Goal: Task Accomplishment & Management: Manage account settings

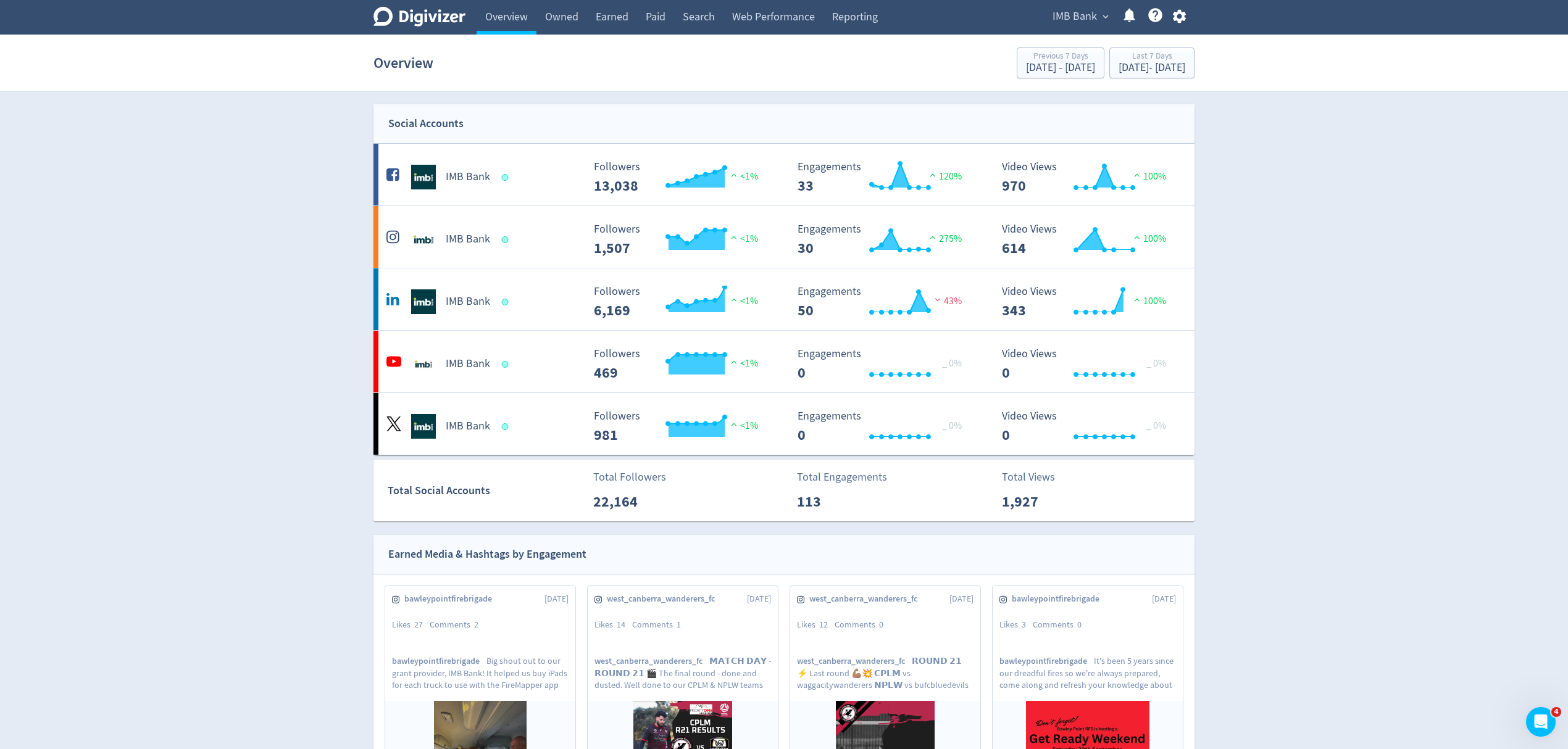
click at [1176, 18] on icon "button" at bounding box center [1179, 16] width 13 height 14
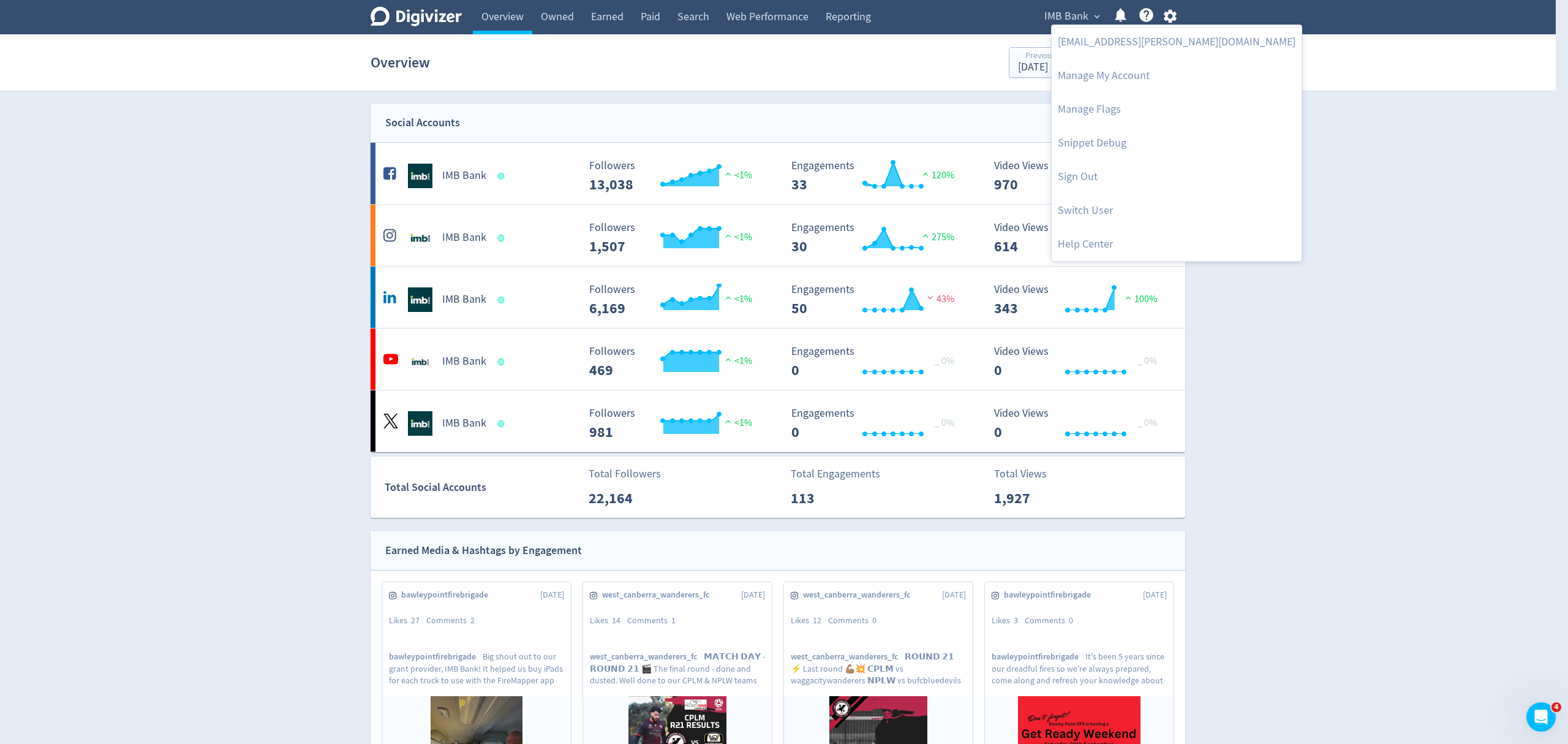
click at [1516, 265] on div at bounding box center [784, 372] width 1568 height 744
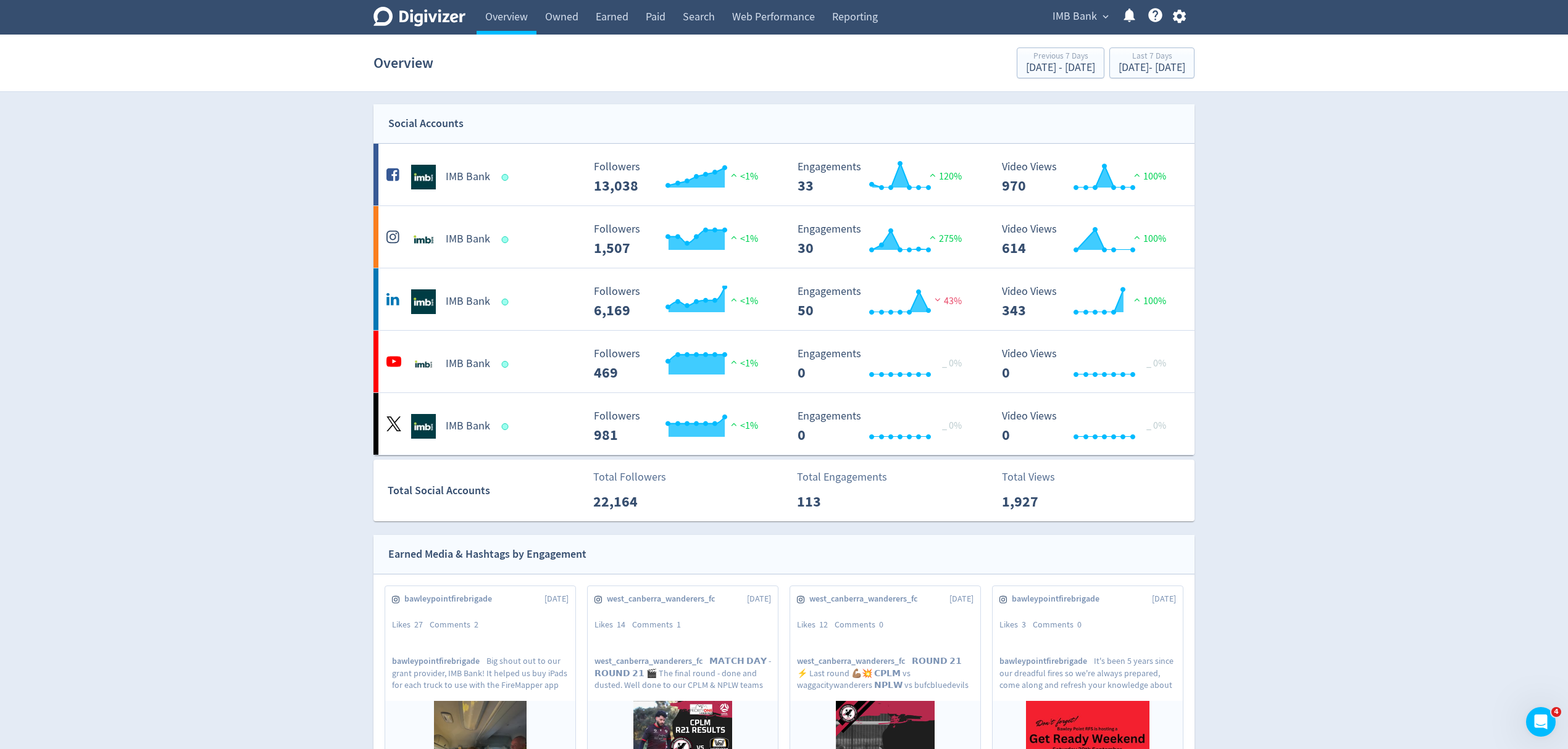
click at [1084, 15] on span "IMB Bank" at bounding box center [1075, 16] width 45 height 20
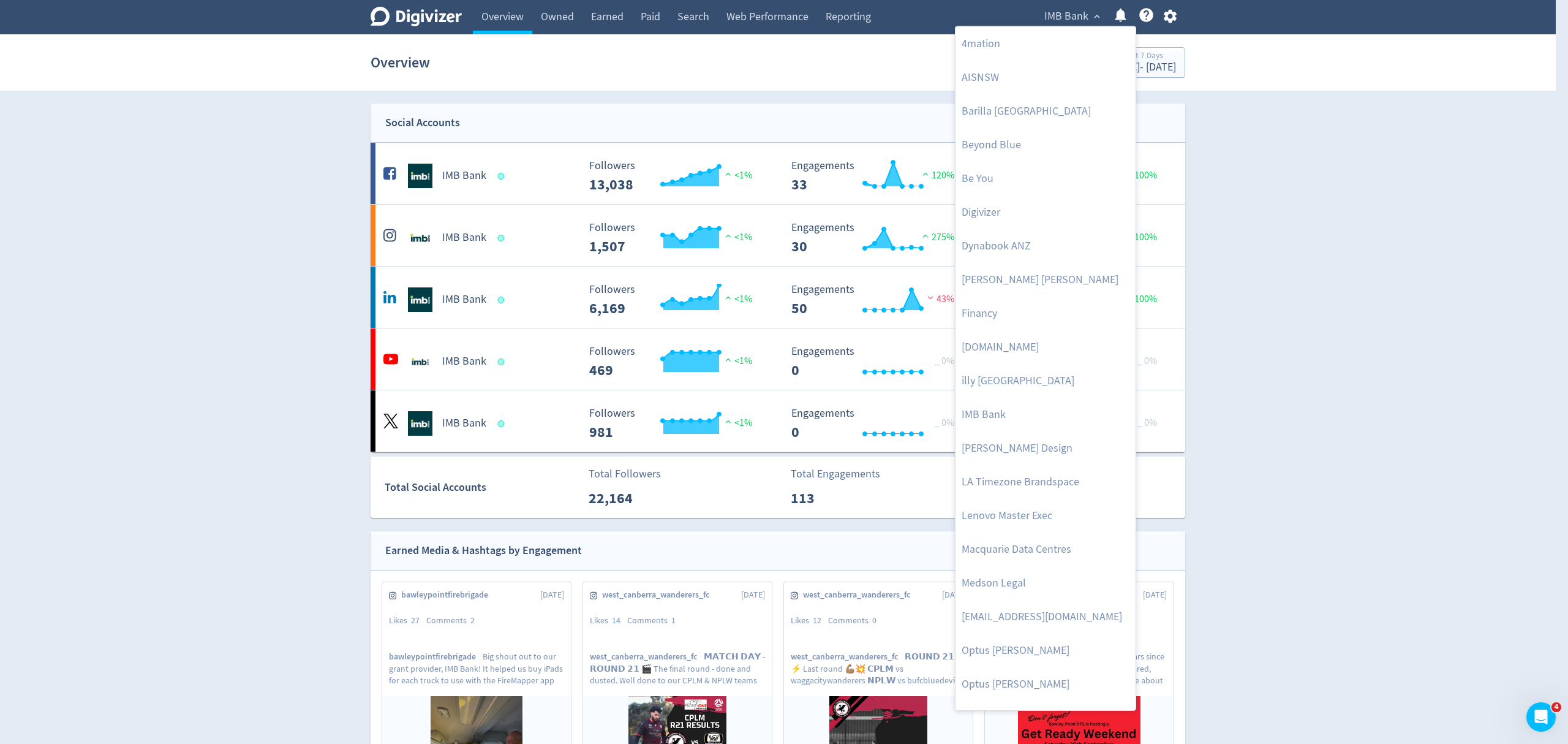
click at [1168, 17] on div at bounding box center [784, 372] width 1568 height 744
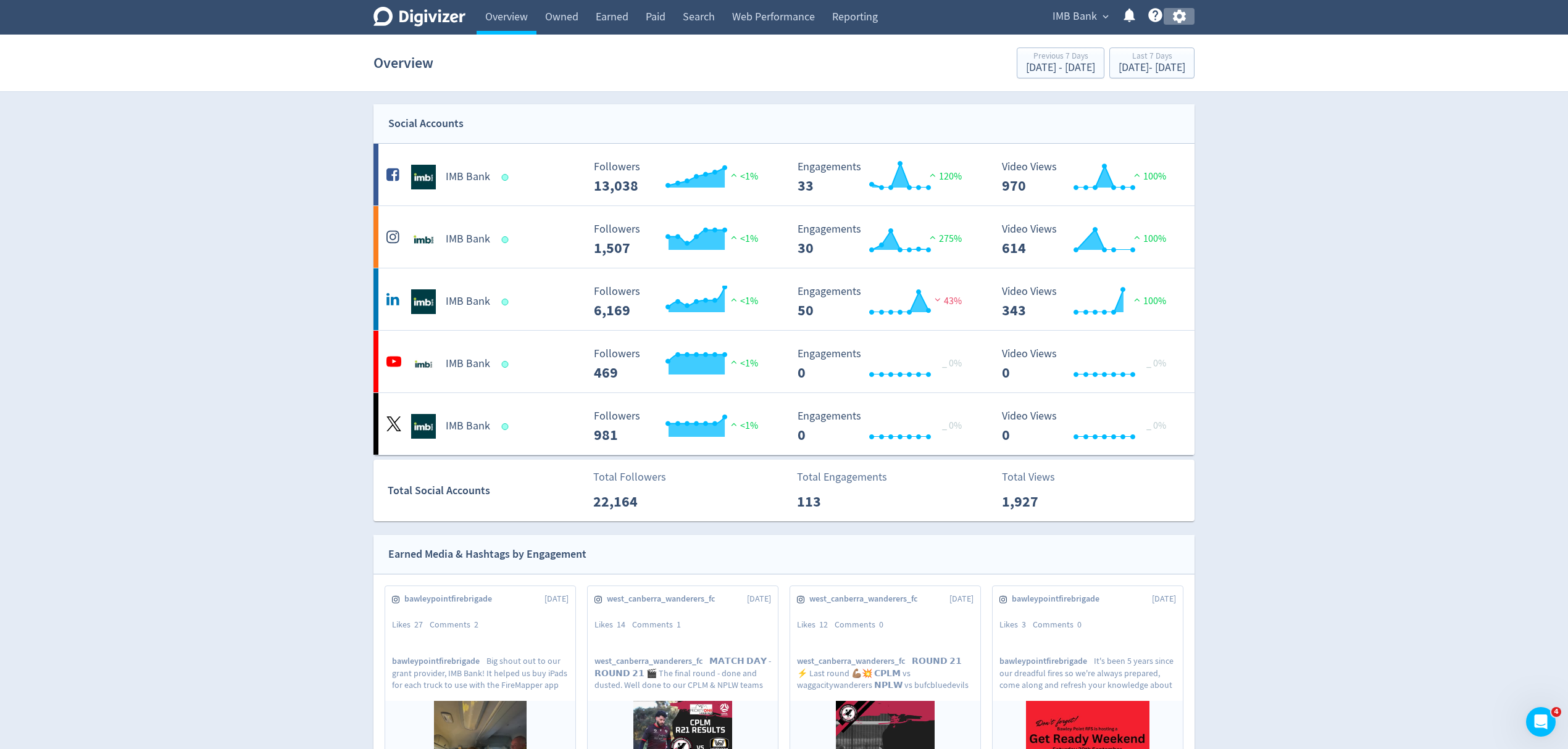
click at [1177, 18] on icon "button" at bounding box center [1179, 16] width 17 height 17
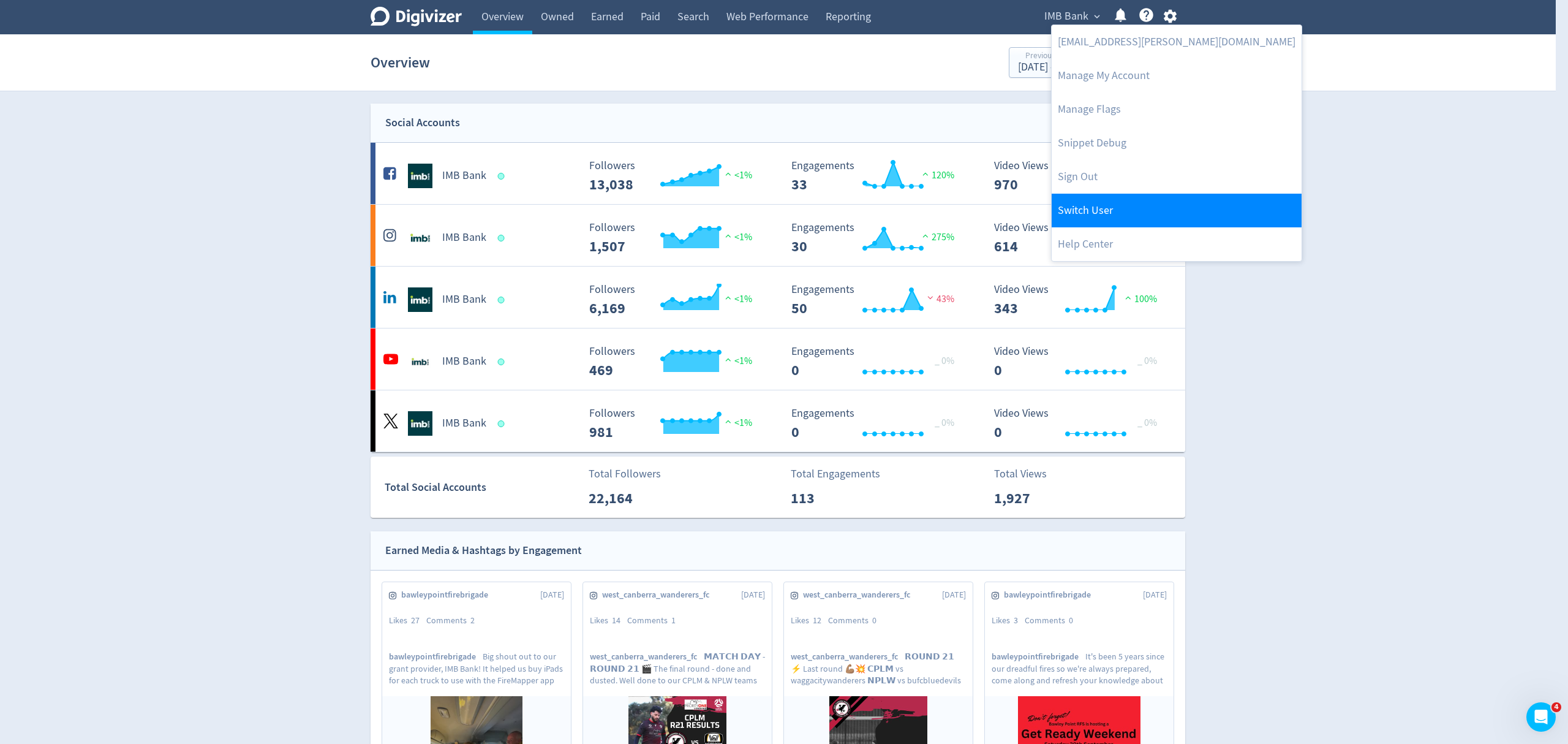
click at [1114, 214] on link "Switch User" at bounding box center [1176, 211] width 250 height 34
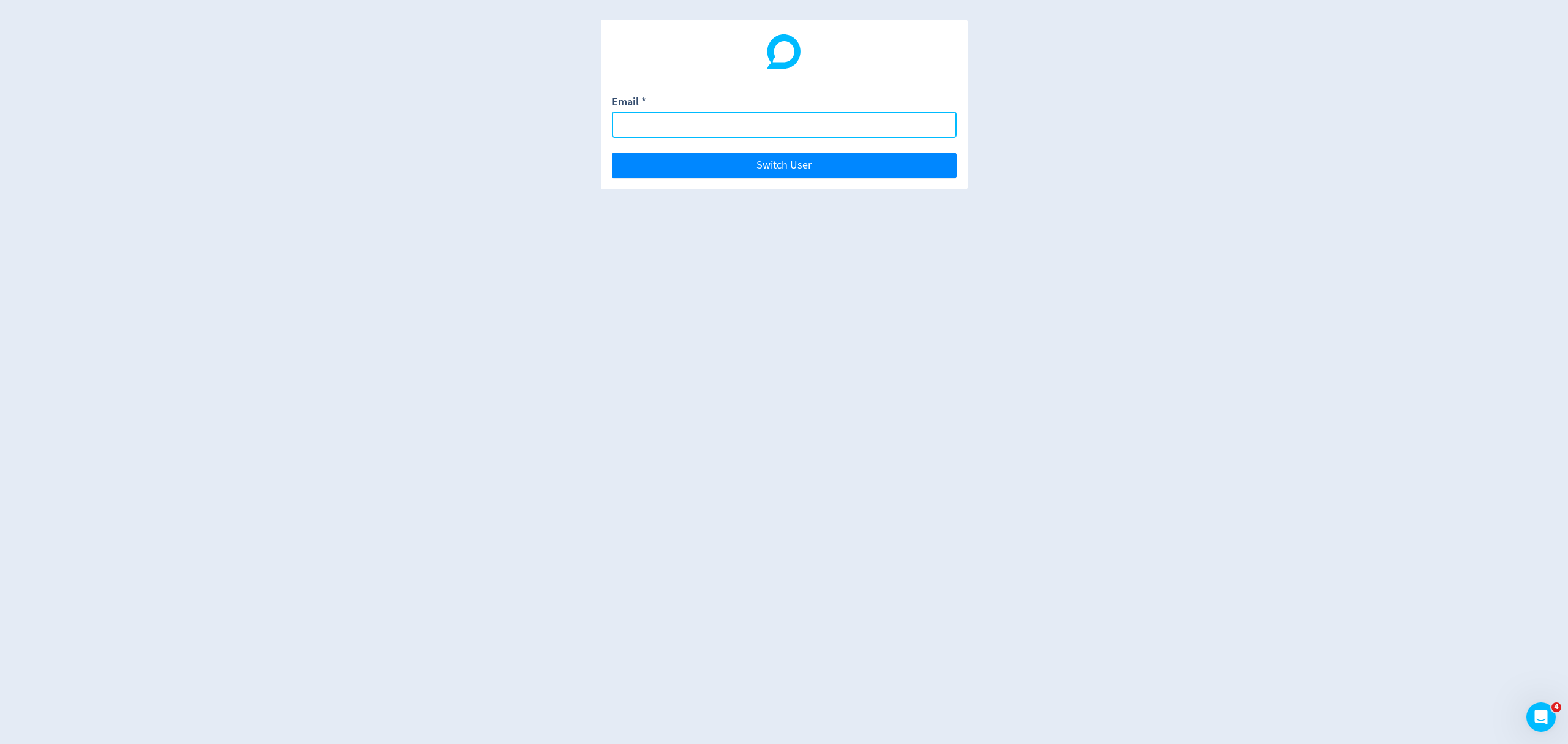
click at [645, 122] on input "Email *" at bounding box center [784, 125] width 344 height 26
type input "L"
type input "[EMAIL_ADDRESS][PERSON_NAME][DOMAIN_NAME]"
click at [612, 152] on button "Switch User" at bounding box center [784, 165] width 344 height 26
